Goal: Navigation & Orientation: Go to known website

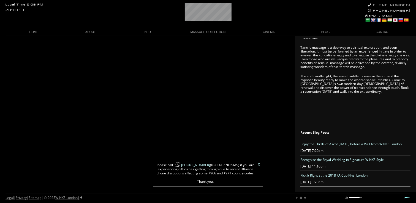
scroll to position [0, 13]
